Goal: Information Seeking & Learning: Find contact information

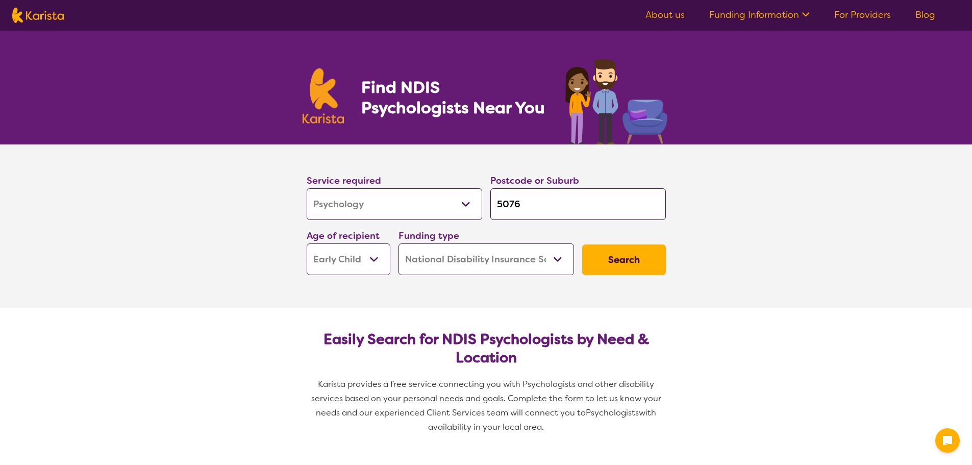
select select "Psychology"
select select "EC"
select select "NDIS"
select select "Psychology"
select select "EC"
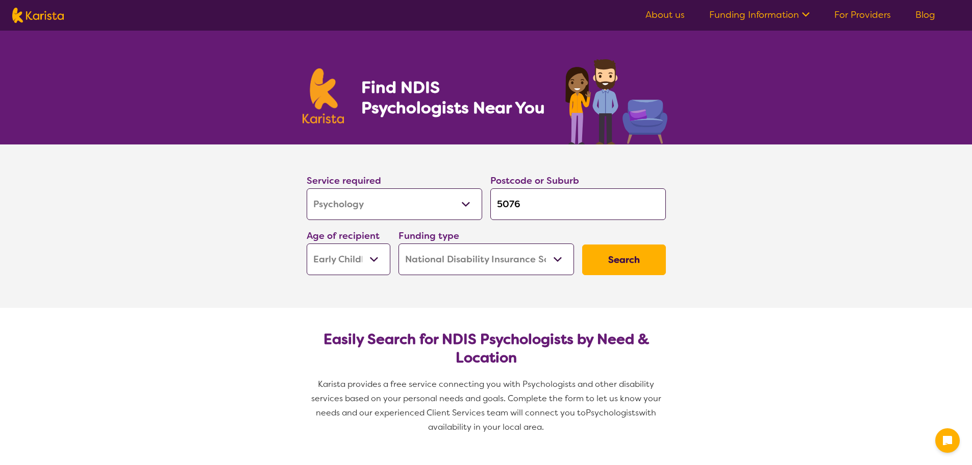
select select "NDIS"
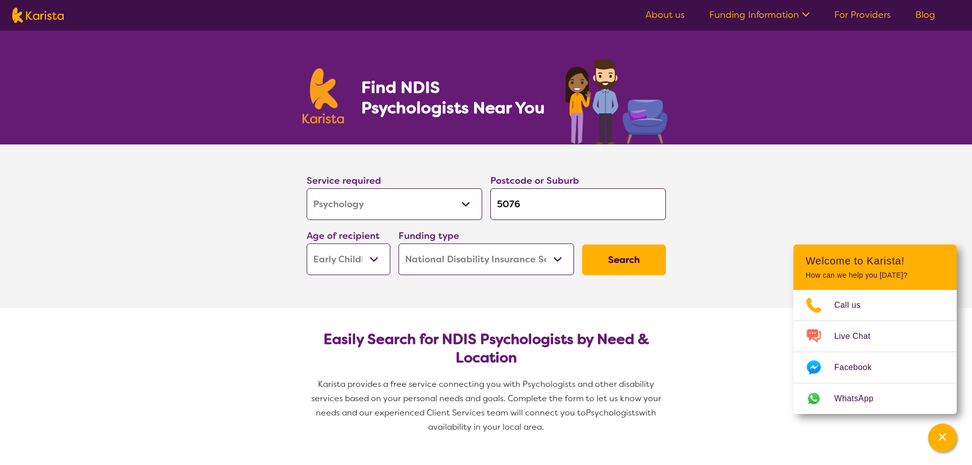
scroll to position [102, 0]
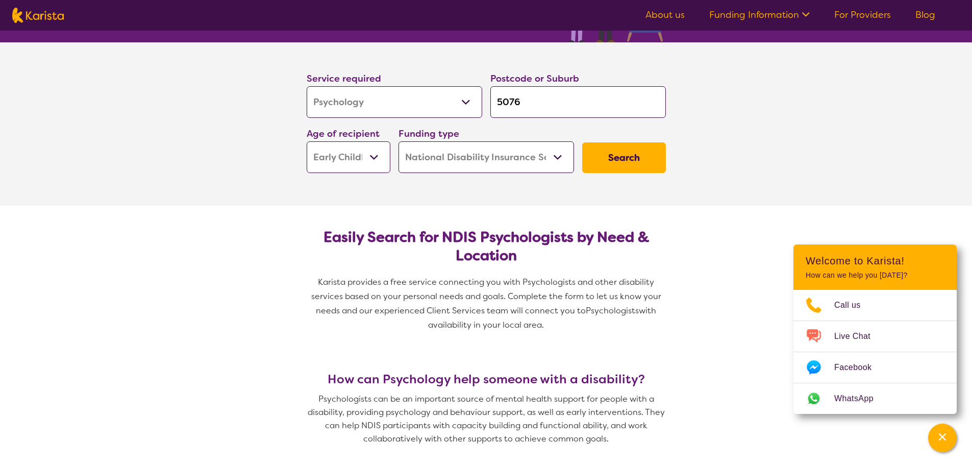
click at [646, 143] on button "Search" at bounding box center [624, 157] width 84 height 31
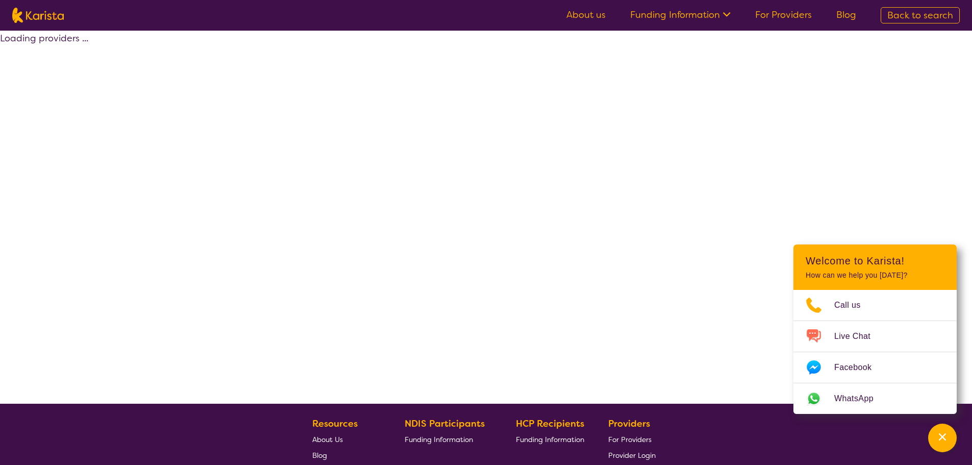
select select "by_score"
